Goal: Transaction & Acquisition: Obtain resource

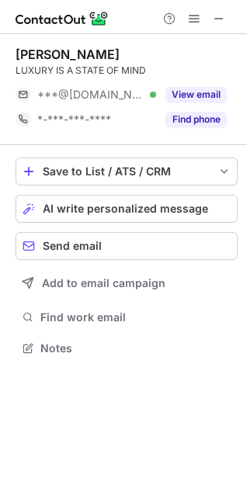
scroll to position [8, 8]
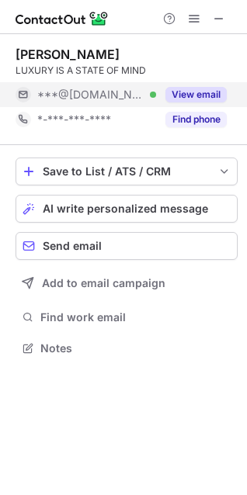
click at [202, 92] on button "View email" at bounding box center [195, 95] width 61 height 16
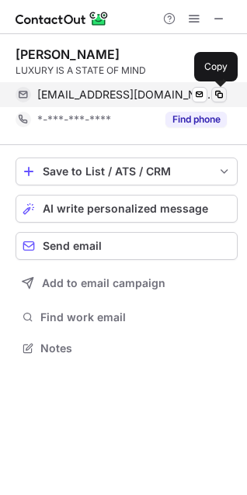
click at [218, 96] on span at bounding box center [219, 94] width 12 height 12
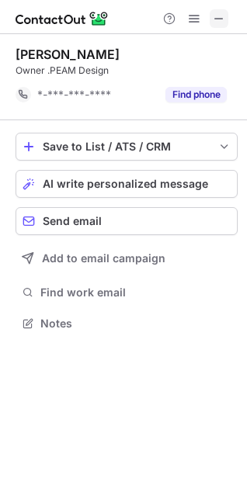
scroll to position [8, 8]
click at [221, 18] on span at bounding box center [219, 18] width 12 height 12
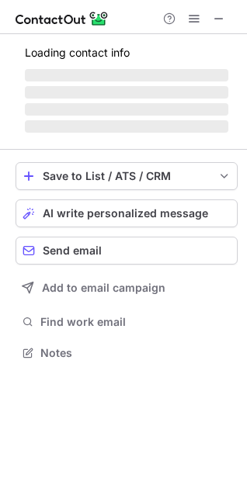
scroll to position [8, 8]
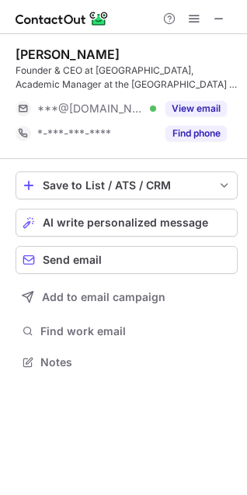
scroll to position [351, 247]
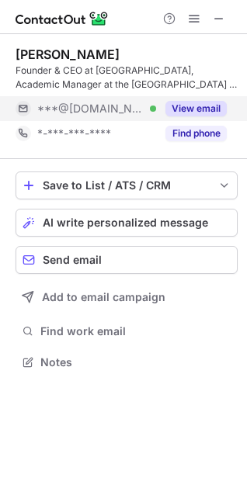
click at [204, 106] on button "View email" at bounding box center [195, 109] width 61 height 16
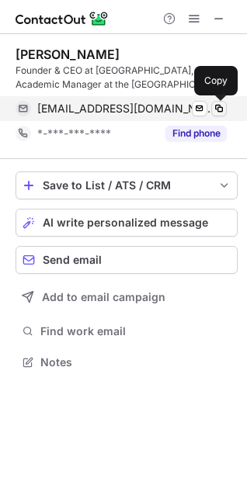
click at [220, 113] on span at bounding box center [219, 108] width 12 height 12
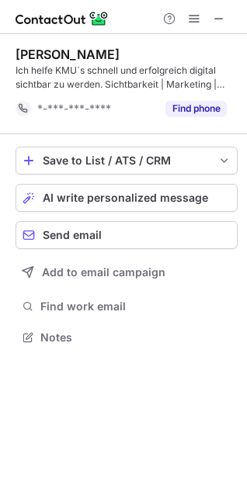
scroll to position [326, 247]
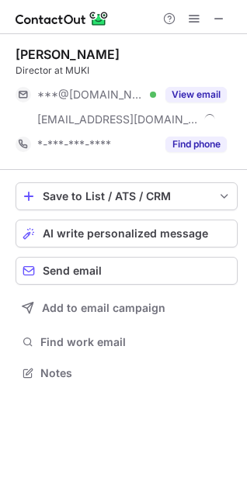
scroll to position [362, 247]
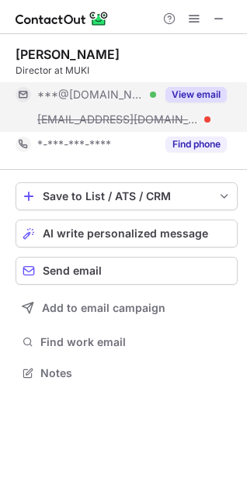
click at [196, 90] on button "View email" at bounding box center [195, 95] width 61 height 16
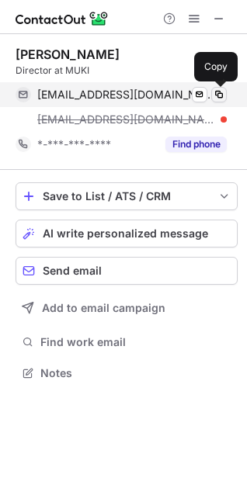
click at [223, 92] on span at bounding box center [219, 94] width 12 height 12
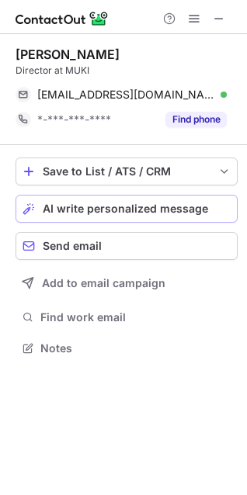
scroll to position [337, 247]
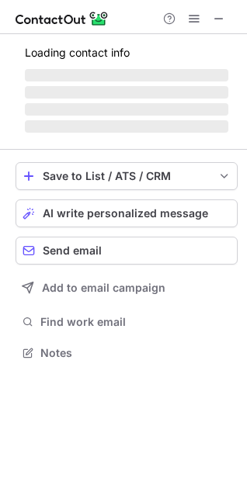
scroll to position [341, 247]
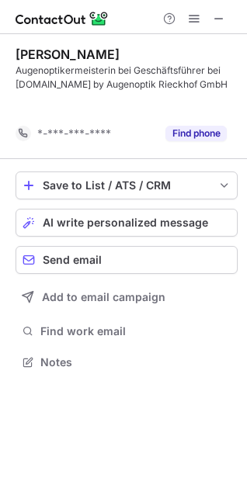
scroll to position [326, 247]
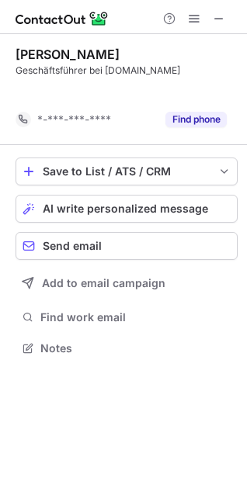
scroll to position [8, 8]
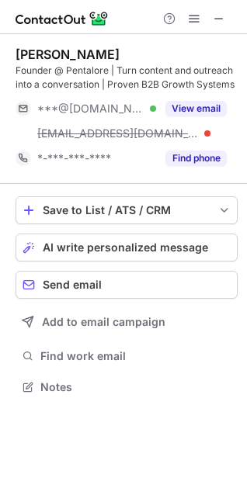
scroll to position [376, 247]
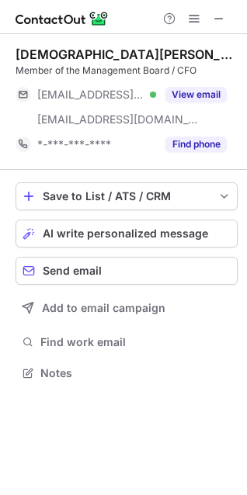
scroll to position [362, 247]
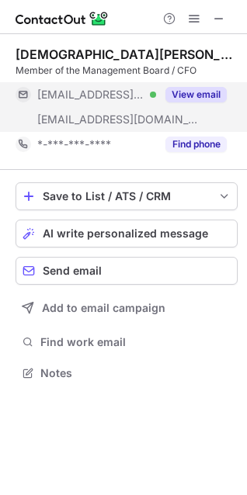
click at [187, 92] on button "View email" at bounding box center [195, 95] width 61 height 16
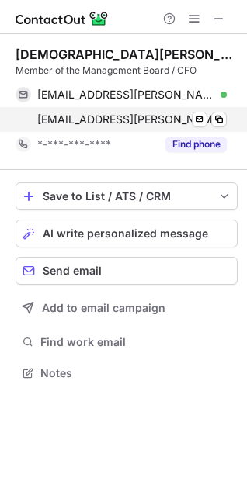
click at [216, 97] on span at bounding box center [219, 94] width 12 height 12
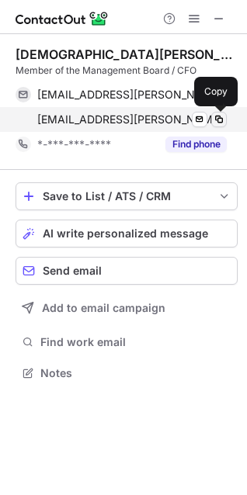
click at [220, 121] on span at bounding box center [219, 119] width 12 height 12
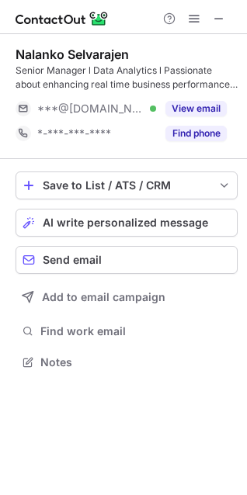
scroll to position [351, 247]
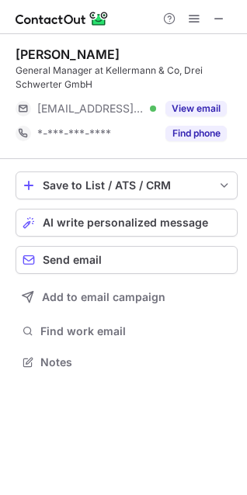
scroll to position [351, 247]
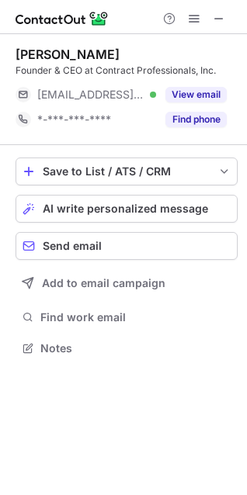
scroll to position [337, 247]
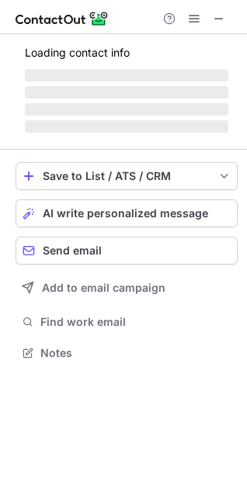
scroll to position [376, 247]
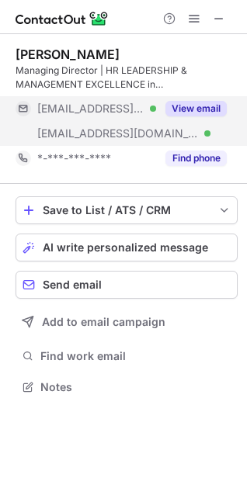
click at [194, 108] on button "View email" at bounding box center [195, 109] width 61 height 16
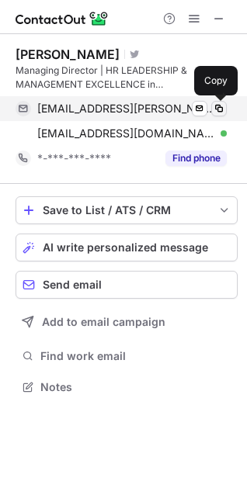
click at [225, 107] on button at bounding box center [219, 109] width 16 height 16
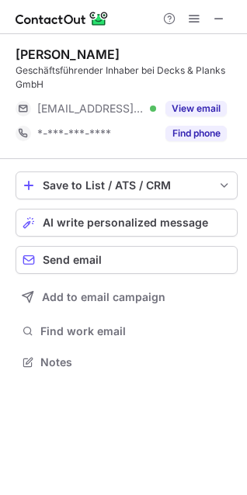
scroll to position [351, 247]
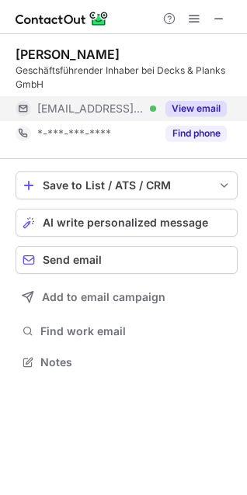
click at [196, 105] on button "View email" at bounding box center [195, 109] width 61 height 16
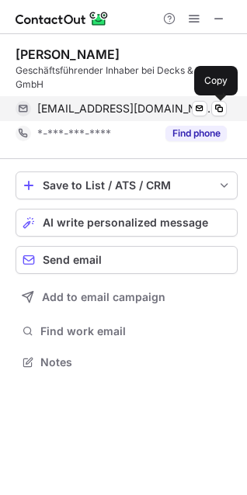
drag, startPoint x: 214, startPoint y: 109, endPoint x: 244, endPoint y: 119, distance: 31.9
click at [215, 109] on span at bounding box center [219, 108] width 12 height 12
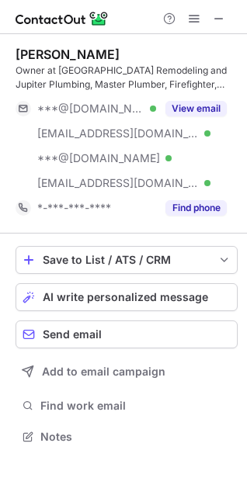
scroll to position [425, 247]
